Goal: Find contact information: Find contact information

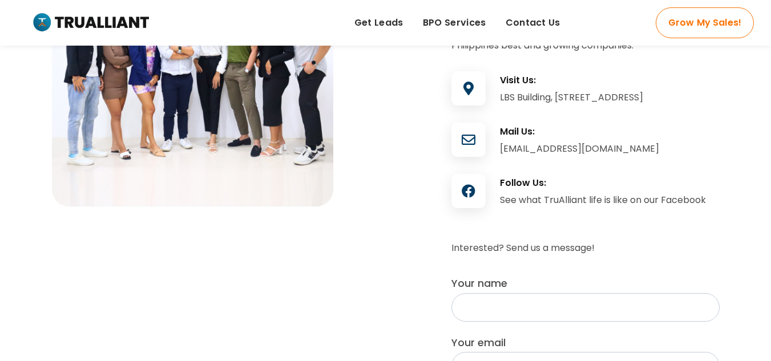
scroll to position [186, 0]
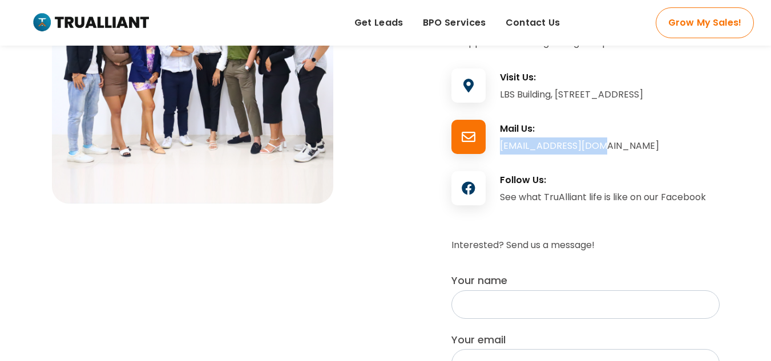
drag, startPoint x: 589, startPoint y: 160, endPoint x: 501, endPoint y: 170, distance: 89.1
click at [501, 157] on div "Mail Us: [EMAIL_ADDRESS][DOMAIN_NAME]" at bounding box center [610, 140] width 220 height 34
copy div "[EMAIL_ADDRESS][DOMAIN_NAME]"
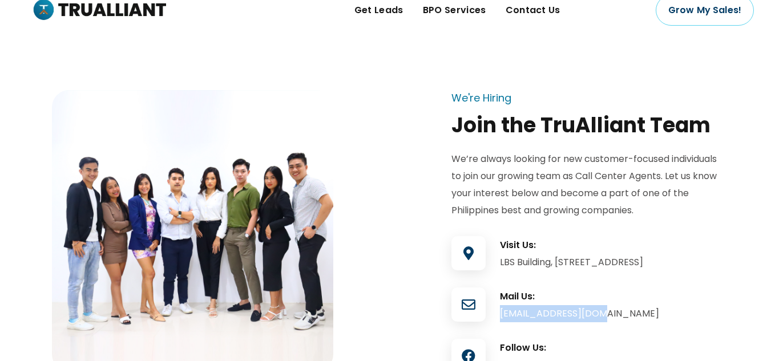
scroll to position [0, 0]
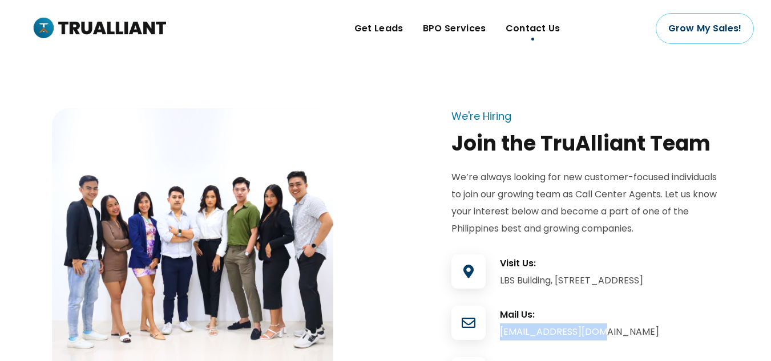
click at [542, 29] on span "Contact Us" at bounding box center [533, 28] width 55 height 17
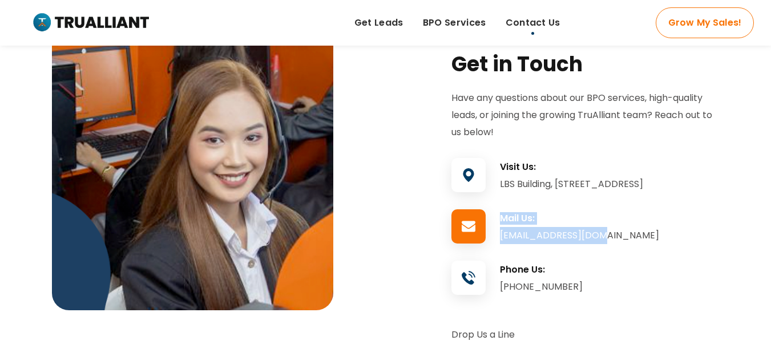
drag, startPoint x: 592, startPoint y: 248, endPoint x: 499, endPoint y: 249, distance: 93.6
click at [499, 247] on div "Mail Us: [EMAIL_ADDRESS][DOMAIN_NAME]" at bounding box center [585, 229] width 268 height 34
click at [499, 244] on div at bounding box center [475, 227] width 49 height 31
drag, startPoint x: 499, startPoint y: 249, endPoint x: 590, endPoint y: 249, distance: 90.8
click at [590, 247] on div "Mail Us: [EMAIL_ADDRESS][DOMAIN_NAME]" at bounding box center [585, 229] width 268 height 34
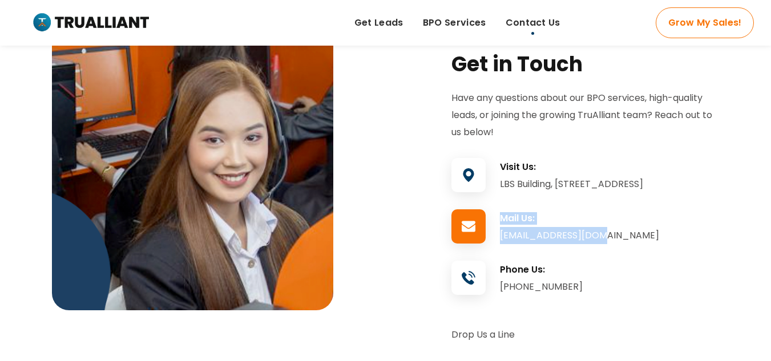
click at [590, 244] on div "[EMAIL_ADDRESS][DOMAIN_NAME]" at bounding box center [610, 235] width 220 height 17
drag, startPoint x: 586, startPoint y: 255, endPoint x: 499, endPoint y: 255, distance: 86.8
click at [499, 247] on div "Mail Us: info@trualliant.com" at bounding box center [585, 229] width 268 height 34
copy div "Mail Us: info@trualliant.com"
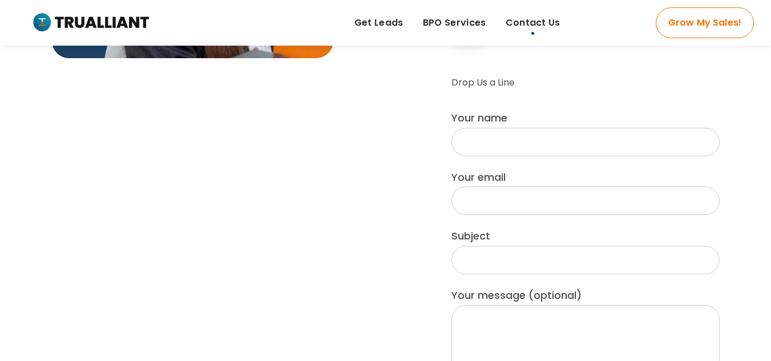
scroll to position [331, 0]
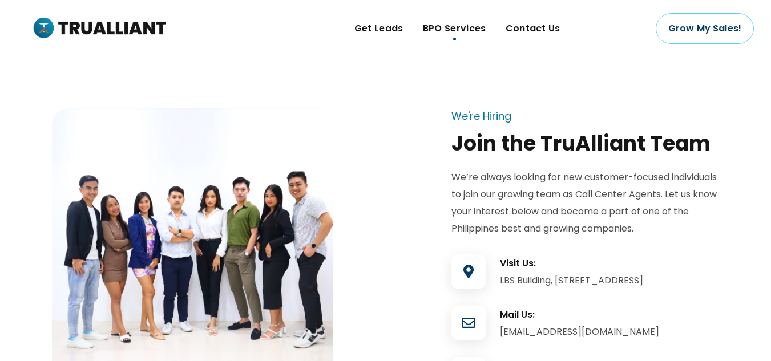
click at [463, 33] on span "BPO Services" at bounding box center [454, 28] width 63 height 17
